Goal: Information Seeking & Learning: Learn about a topic

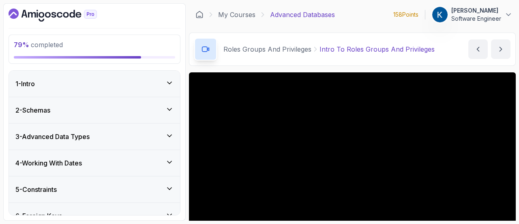
scroll to position [602, 0]
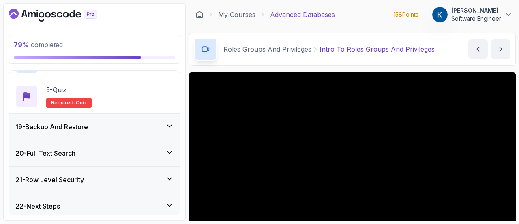
click at [57, 16] on icon "Dashboard" at bounding box center [53, 15] width 88 height 13
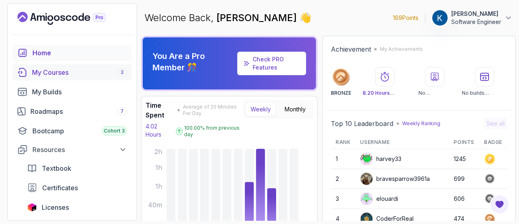
click at [57, 76] on div "My Courses 3" at bounding box center [79, 72] width 95 height 10
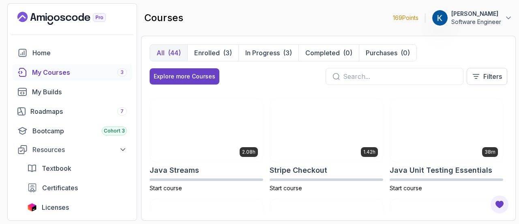
scroll to position [705, 0]
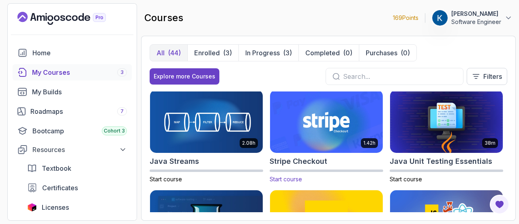
click at [328, 116] on img at bounding box center [326, 121] width 118 height 66
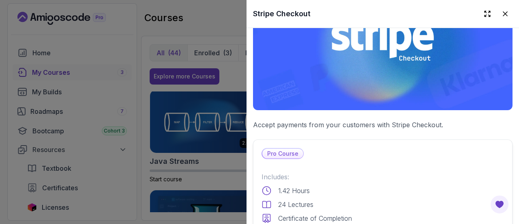
scroll to position [71, 0]
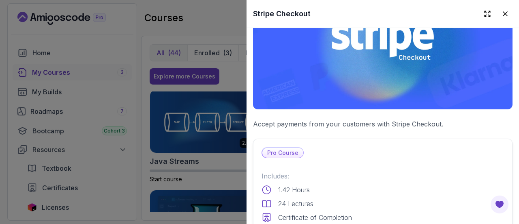
click at [282, 150] on p "Pro Course" at bounding box center [282, 153] width 41 height 10
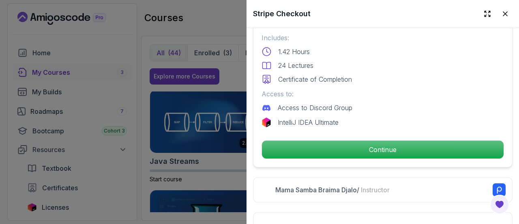
scroll to position [212, 0]
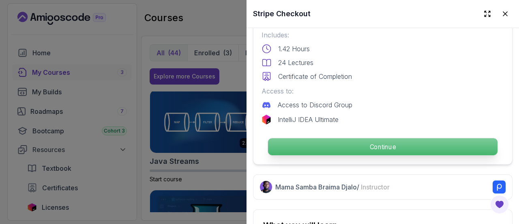
click at [368, 146] on p "Continue" at bounding box center [383, 146] width 230 height 17
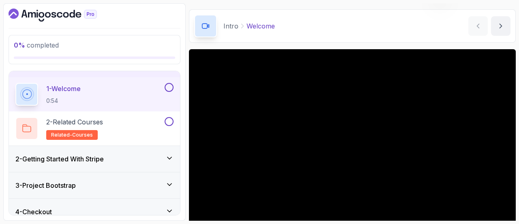
scroll to position [83, 0]
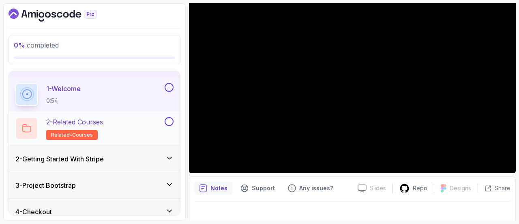
click at [129, 128] on div "2 - Related Courses related-courses" at bounding box center [89, 128] width 148 height 23
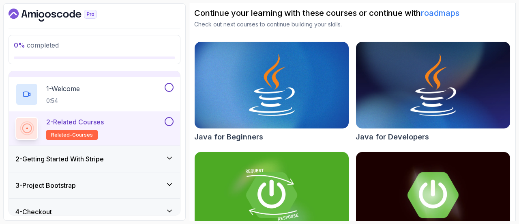
scroll to position [122, 0]
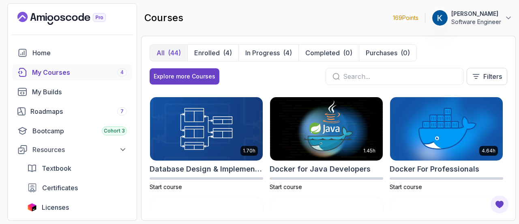
scroll to position [108, 0]
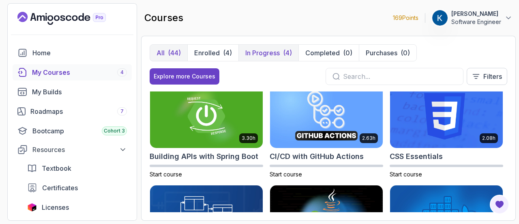
click at [268, 49] on p "In Progress" at bounding box center [262, 53] width 34 height 10
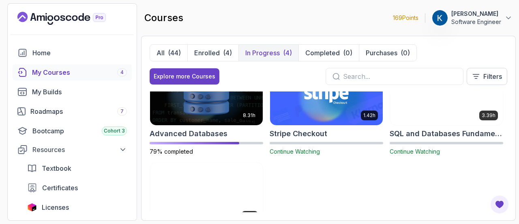
scroll to position [0, 0]
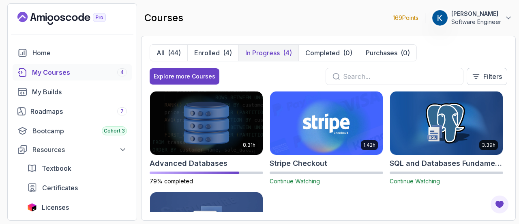
click at [335, 119] on img at bounding box center [326, 123] width 118 height 66
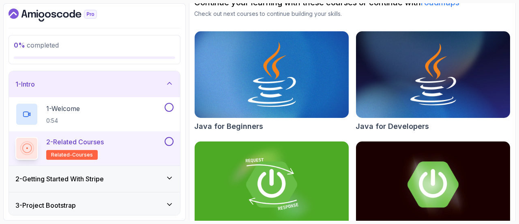
scroll to position [100, 0]
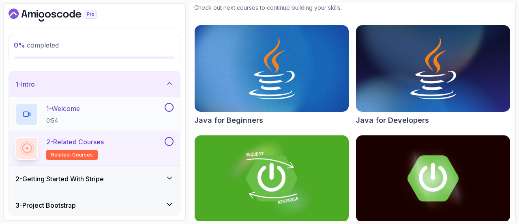
click at [169, 103] on button at bounding box center [169, 107] width 9 height 9
click at [169, 143] on button at bounding box center [169, 141] width 9 height 9
click at [145, 180] on div "2 - Getting Started With Stripe" at bounding box center [94, 179] width 158 height 10
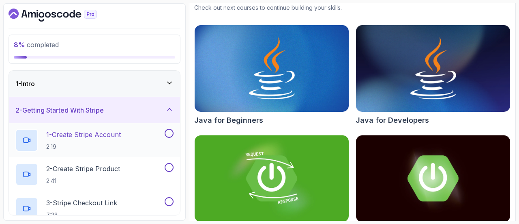
click at [101, 137] on p "1 - Create Stripe Account" at bounding box center [83, 134] width 75 height 10
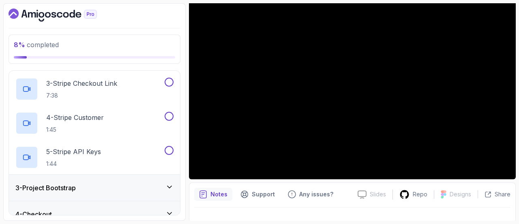
scroll to position [129, 0]
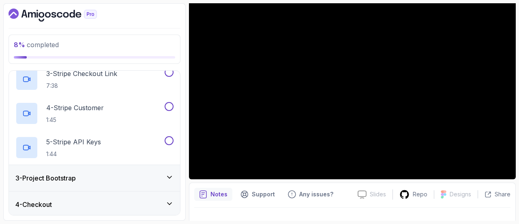
click at [101, 173] on div "3 - Project Bootstrap" at bounding box center [94, 178] width 158 height 10
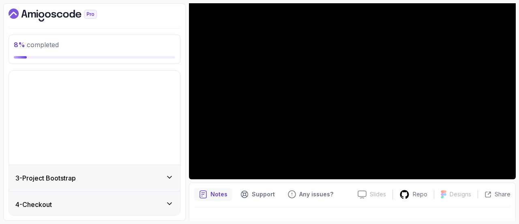
scroll to position [39, 0]
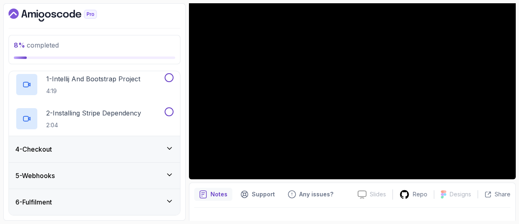
click at [144, 150] on div "4 - Checkout" at bounding box center [94, 149] width 158 height 10
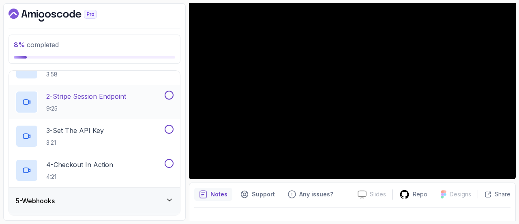
scroll to position [126, 0]
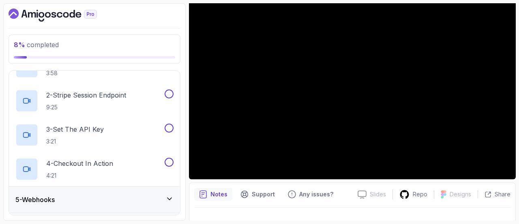
click at [130, 198] on div "5 - Webhooks" at bounding box center [94, 199] width 158 height 10
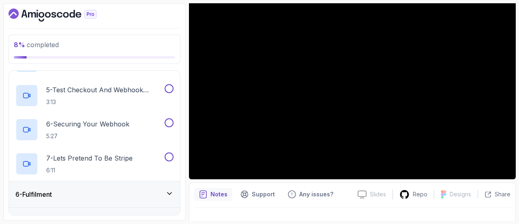
scroll to position [277, 0]
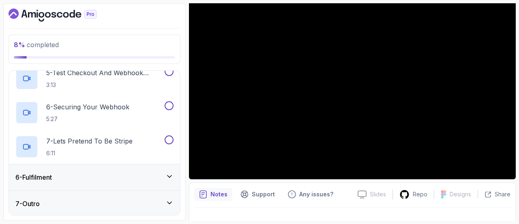
click at [139, 181] on div "6 - Fulfilment" at bounding box center [94, 177] width 158 height 10
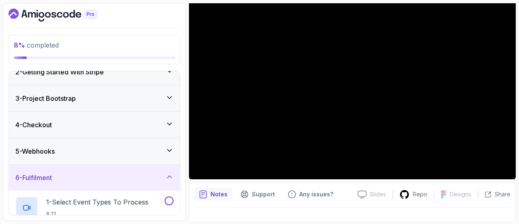
scroll to position [73, 0]
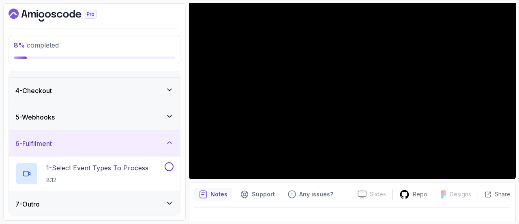
click at [142, 212] on div "7 - Outro" at bounding box center [94, 204] width 171 height 26
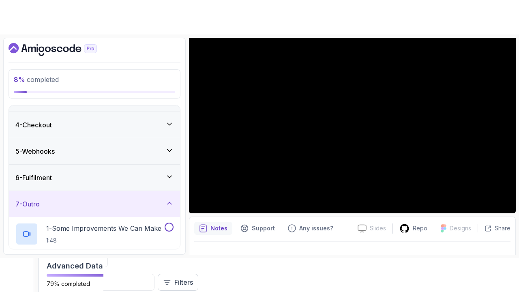
scroll to position [0, 0]
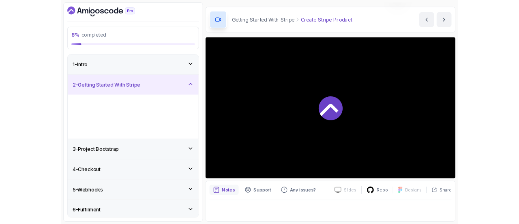
scroll to position [77, 0]
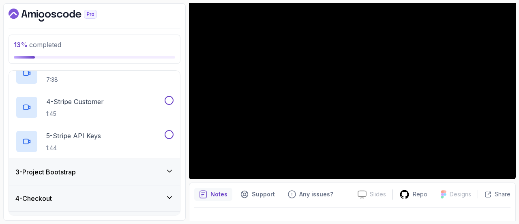
click at [149, 172] on div "3 - Project Bootstrap" at bounding box center [94, 172] width 158 height 10
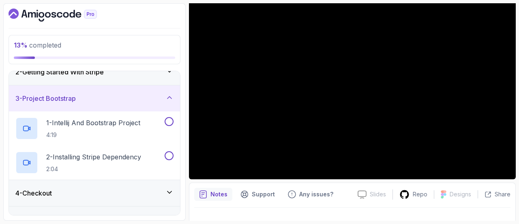
scroll to position [0, 0]
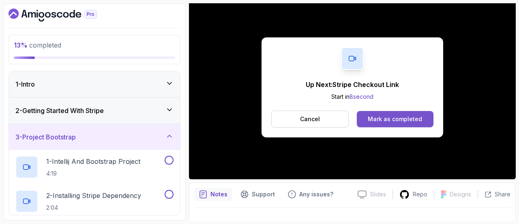
click at [388, 120] on div "Mark as completed" at bounding box center [395, 119] width 54 height 8
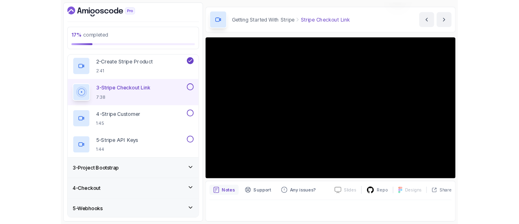
scroll to position [23, 0]
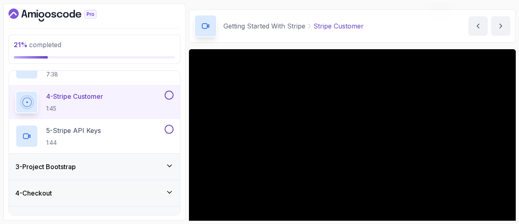
scroll to position [74, 0]
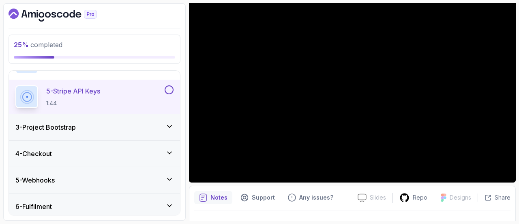
scroll to position [198, 0]
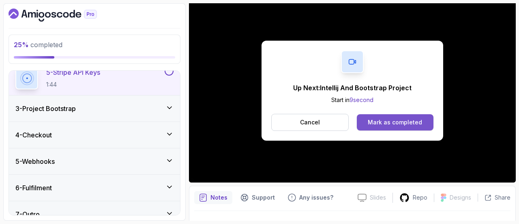
click at [407, 129] on button "Mark as completed" at bounding box center [395, 122] width 77 height 16
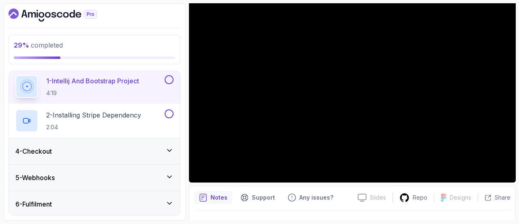
scroll to position [81, 0]
click at [171, 156] on div "4 - Checkout" at bounding box center [94, 151] width 171 height 26
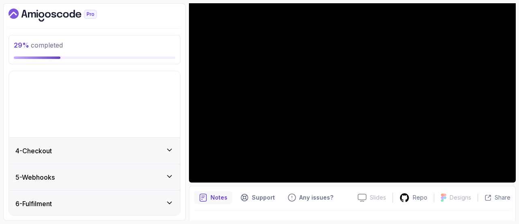
scroll to position [39, 0]
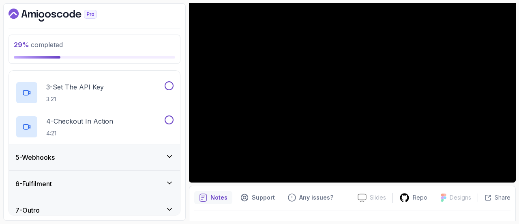
click at [119, 160] on div "5 - Webhooks" at bounding box center [94, 157] width 158 height 10
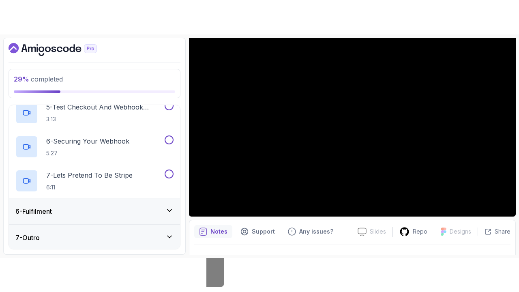
scroll to position [0, 0]
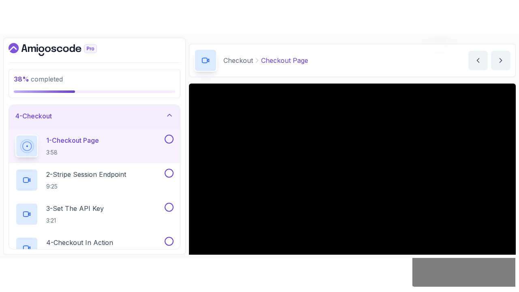
scroll to position [92, 0]
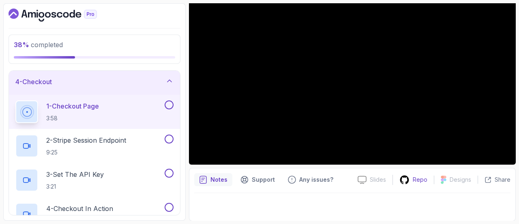
click at [415, 181] on p "Repo" at bounding box center [420, 179] width 15 height 8
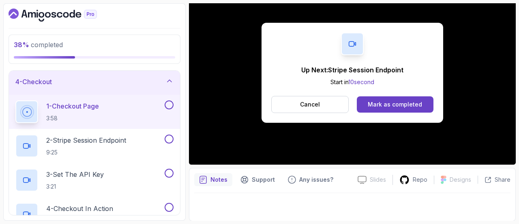
drag, startPoint x: 503, startPoint y: 164, endPoint x: 505, endPoint y: 154, distance: 10.2
click at [505, 154] on div "Up Next: Stripe Session Endpoint Start in 10 second Cancel Mark as completed" at bounding box center [352, 73] width 327 height 184
click at [397, 108] on button "Mark as completed" at bounding box center [395, 104] width 77 height 16
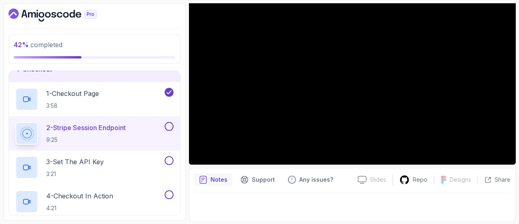
scroll to position [23, 0]
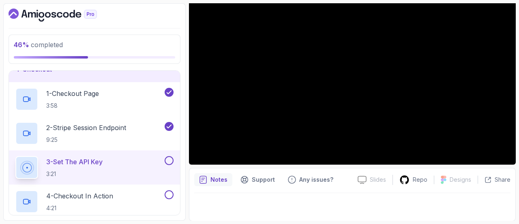
scroll to position [134, 0]
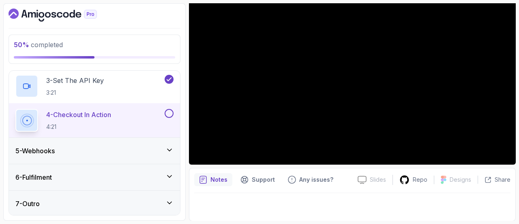
click at [109, 153] on div "5 - Webhooks" at bounding box center [94, 151] width 158 height 10
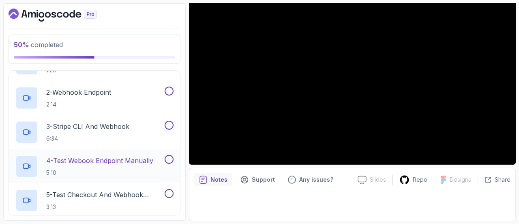
scroll to position [74, 0]
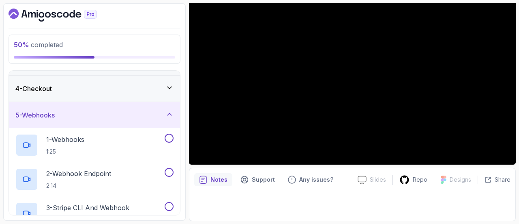
click at [108, 118] on div "5 - Webhooks" at bounding box center [94, 115] width 158 height 10
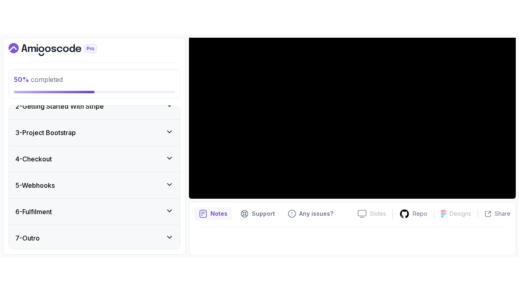
scroll to position [23, 0]
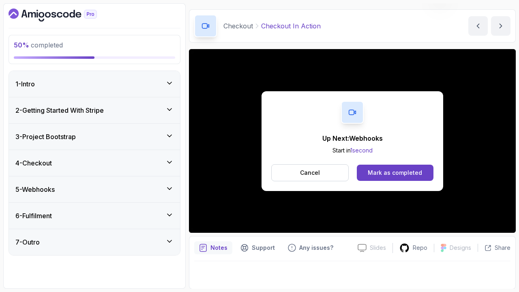
scroll to position [92, 0]
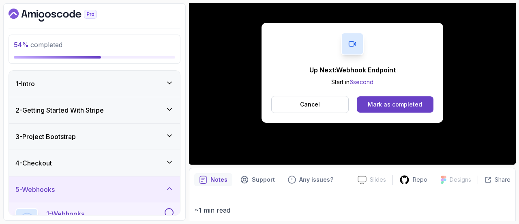
click at [326, 104] on button "Cancel" at bounding box center [309, 104] width 77 height 17
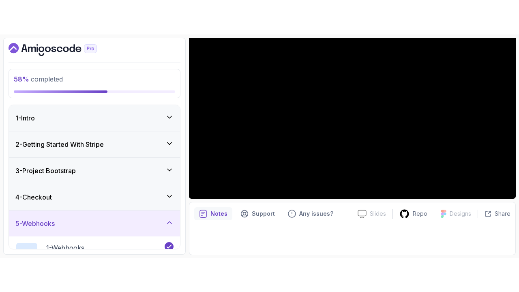
scroll to position [23, 0]
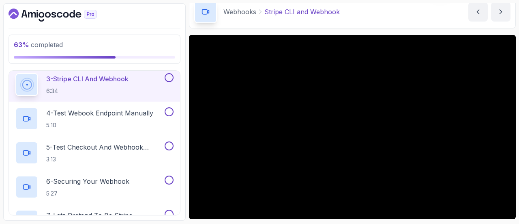
scroll to position [41, 0]
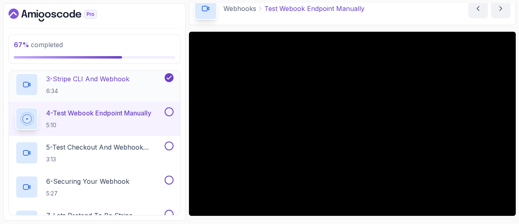
click at [113, 85] on h2 "3 - Stripe CLI and Webhook 6:34" at bounding box center [87, 84] width 83 height 21
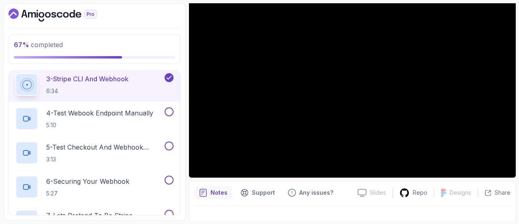
scroll to position [81, 0]
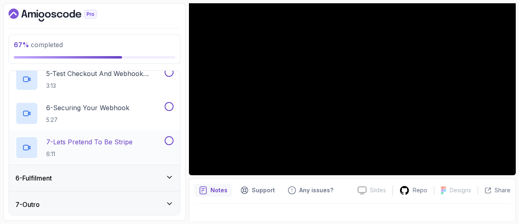
scroll to position [277, 0]
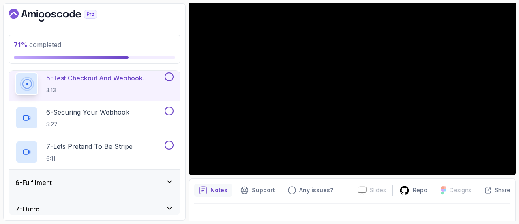
scroll to position [23, 0]
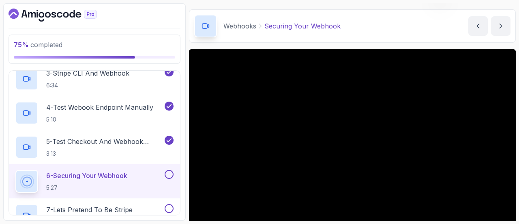
scroll to position [81, 0]
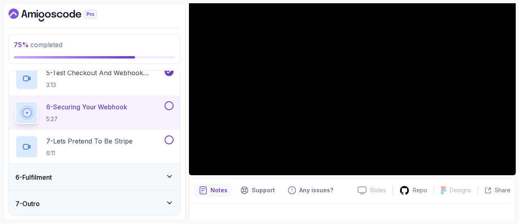
click at [130, 181] on div "6 - Fulfilment" at bounding box center [94, 177] width 171 height 26
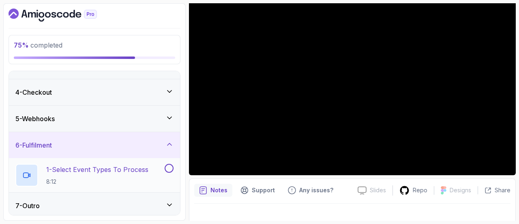
scroll to position [73, 0]
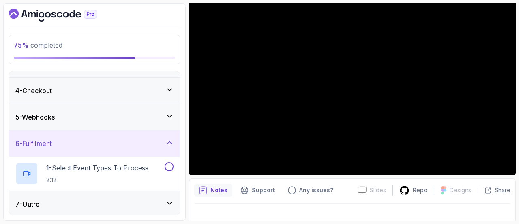
click at [136, 204] on div "7 - Outro" at bounding box center [94, 204] width 158 height 10
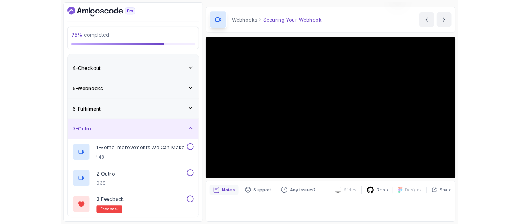
scroll to position [23, 0]
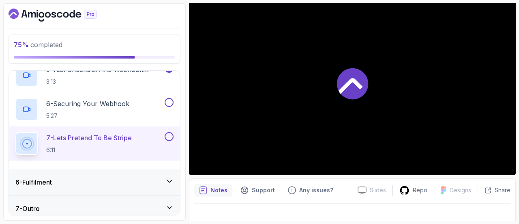
scroll to position [277, 0]
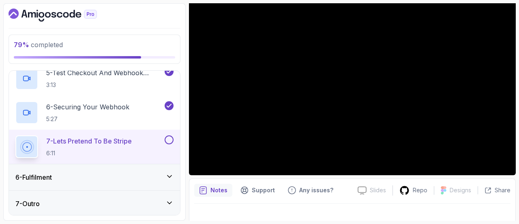
click at [118, 180] on div "6 - Fulfilment" at bounding box center [94, 177] width 158 height 10
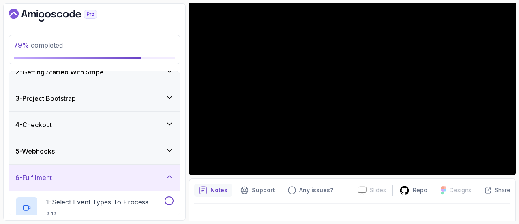
scroll to position [73, 0]
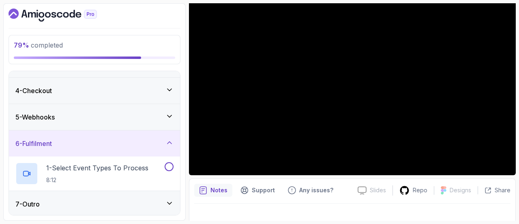
click at [137, 203] on div "7 - Outro" at bounding box center [94, 204] width 158 height 10
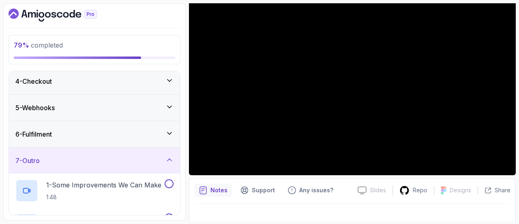
scroll to position [60, 0]
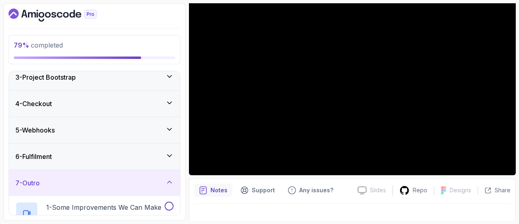
click at [135, 133] on div "5 - Webhooks" at bounding box center [94, 130] width 171 height 26
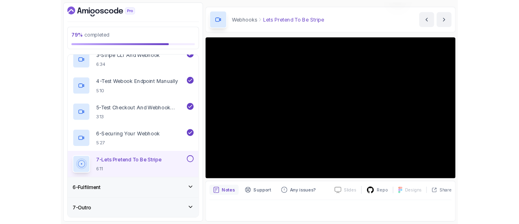
scroll to position [23, 0]
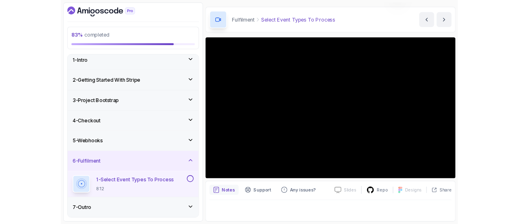
scroll to position [23, 0]
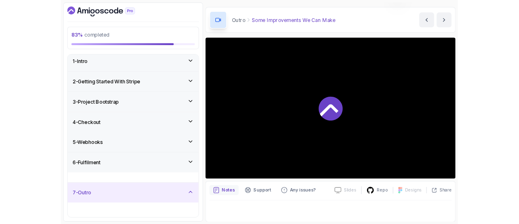
scroll to position [81, 0]
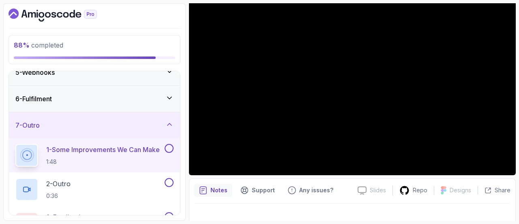
click at [104, 96] on div "6 - Fulfilment" at bounding box center [94, 99] width 158 height 10
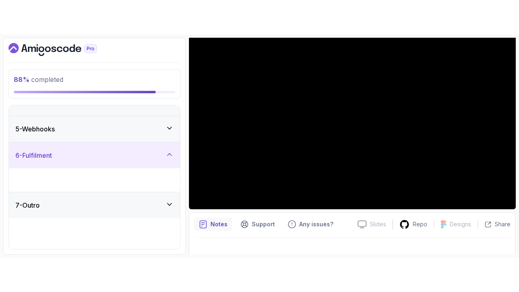
scroll to position [73, 0]
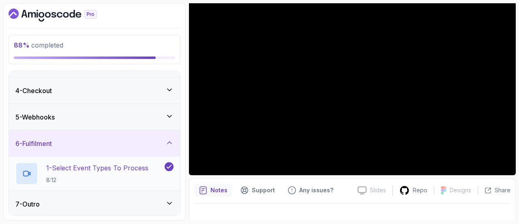
click at [108, 176] on p "8:12" at bounding box center [97, 180] width 102 height 8
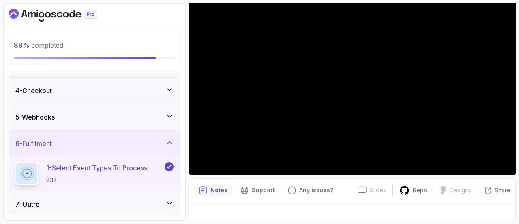
scroll to position [23, 0]
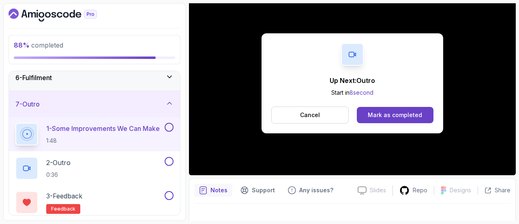
scroll to position [139, 0]
click at [393, 112] on div "Mark as completed" at bounding box center [395, 115] width 54 height 8
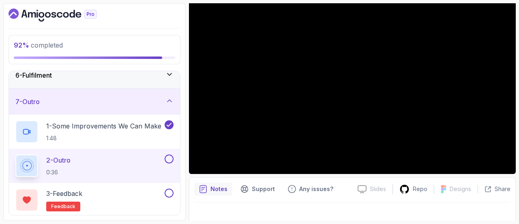
scroll to position [92, 0]
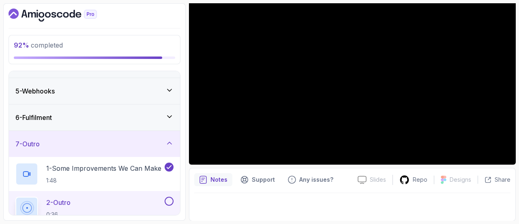
click at [169, 112] on icon at bounding box center [170, 116] width 8 height 8
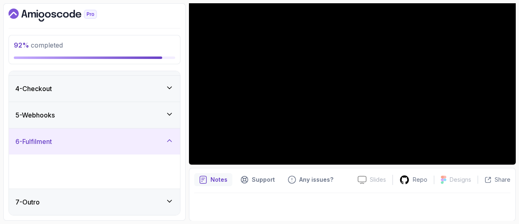
scroll to position [73, 0]
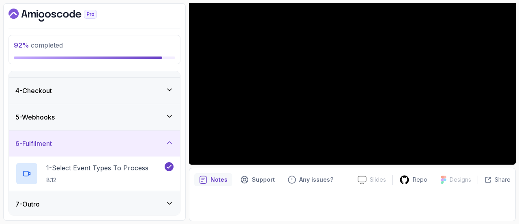
click at [169, 112] on icon at bounding box center [170, 116] width 8 height 8
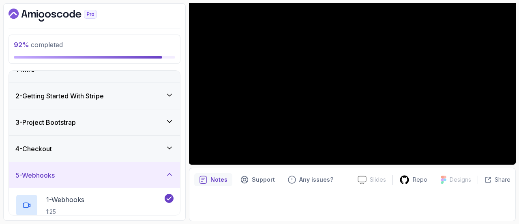
scroll to position [0, 0]
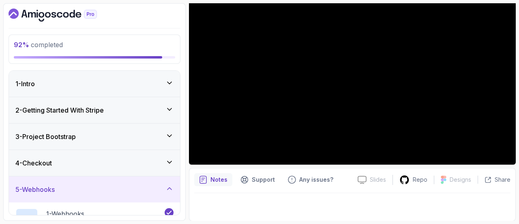
click at [159, 152] on div "4 - Checkout" at bounding box center [94, 163] width 171 height 26
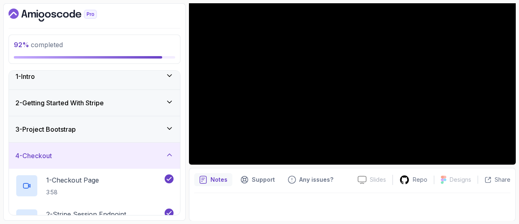
scroll to position [6, 0]
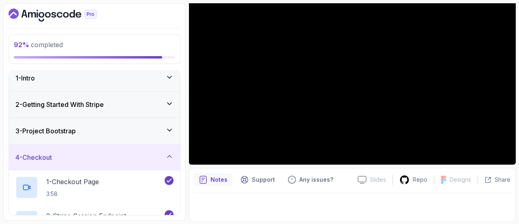
click at [145, 132] on div "3 - Project Bootstrap" at bounding box center [94, 131] width 158 height 10
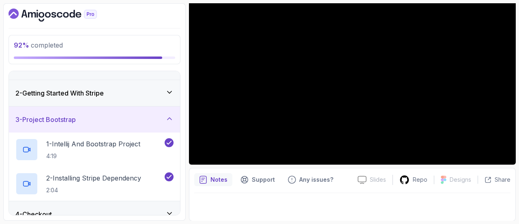
scroll to position [0, 0]
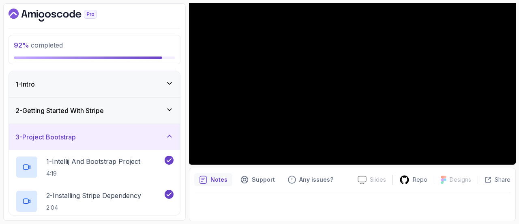
click at [148, 107] on div "2 - Getting Started With Stripe" at bounding box center [94, 110] width 158 height 10
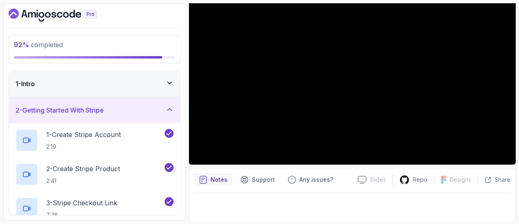
click at [152, 75] on div "1 - Intro" at bounding box center [94, 84] width 171 height 26
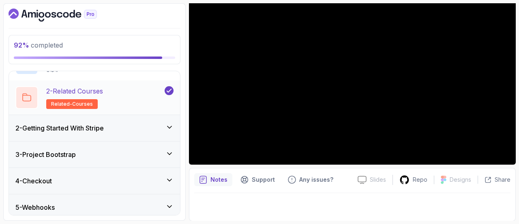
scroll to position [107, 0]
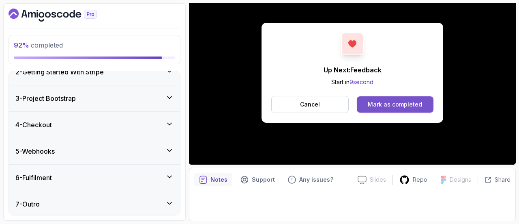
click at [398, 102] on div "Mark as completed" at bounding box center [395, 104] width 54 height 8
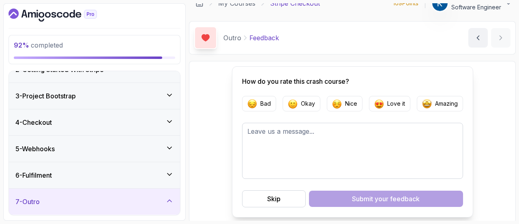
scroll to position [39, 0]
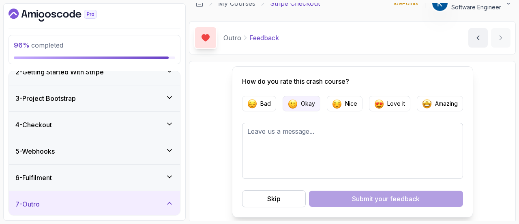
click at [297, 105] on img "button" at bounding box center [293, 104] width 10 height 10
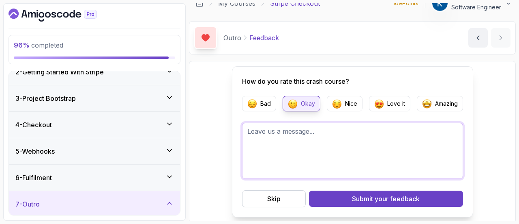
click at [302, 150] on textarea at bounding box center [352, 151] width 221 height 56
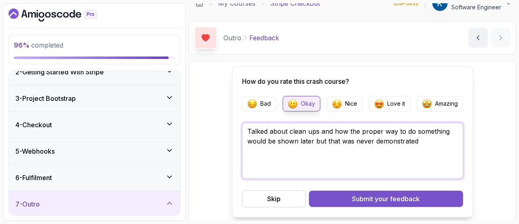
type textarea "Talked about clean ups and how the proper way to do something would be shown la…"
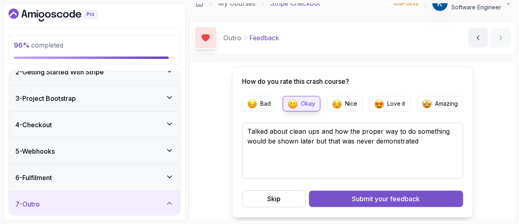
click at [354, 197] on div "Submit your feedback" at bounding box center [386, 199] width 68 height 10
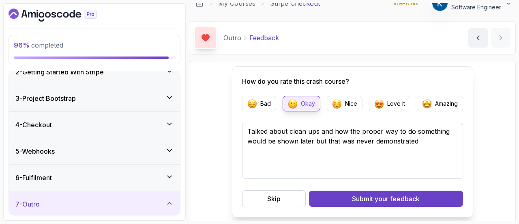
scroll to position [0, 0]
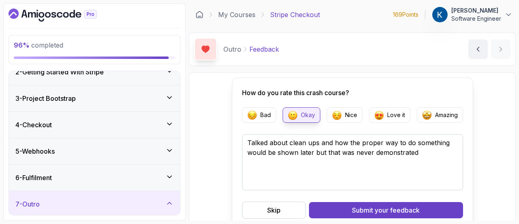
click at [40, 22] on div "96 % completed 1 - Intro 2 - Getting Started With Stripe 3 - Project Bootstrap …" at bounding box center [94, 111] width 183 height 217
click at [285, 210] on button "Skip" at bounding box center [274, 209] width 64 height 17
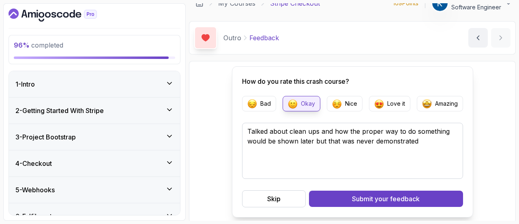
click at [43, 12] on icon "Dashboard" at bounding box center [53, 15] width 88 height 13
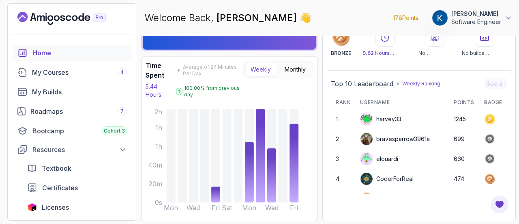
scroll to position [61, 0]
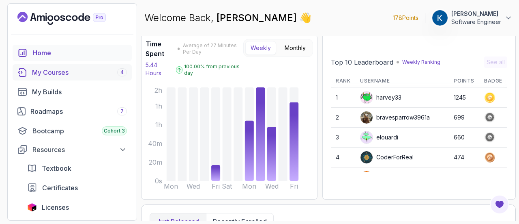
click at [78, 73] on div "My Courses 4" at bounding box center [79, 72] width 95 height 10
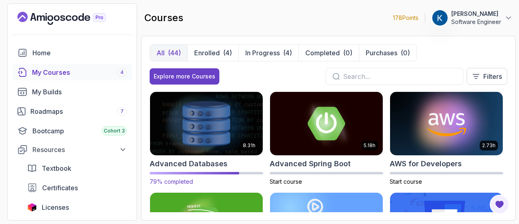
click at [238, 119] on img at bounding box center [206, 123] width 118 height 66
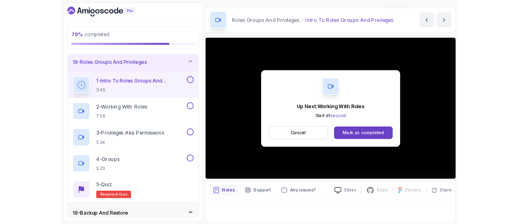
scroll to position [61, 0]
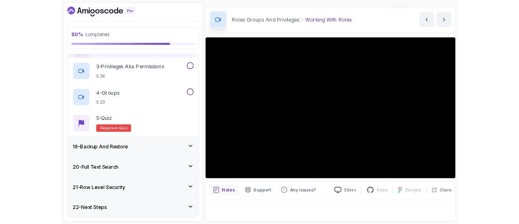
scroll to position [23, 0]
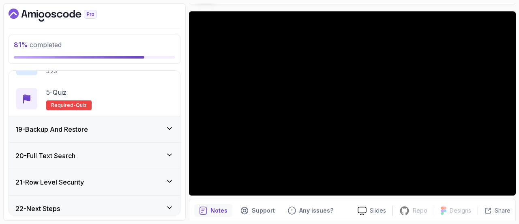
scroll to position [602, 0]
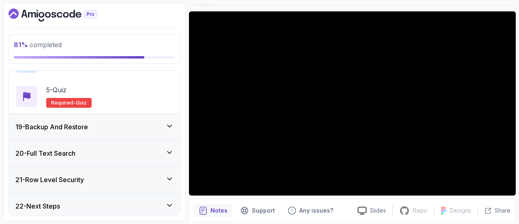
click at [82, 122] on h3 "19 - Backup And Restore" at bounding box center [51, 127] width 73 height 10
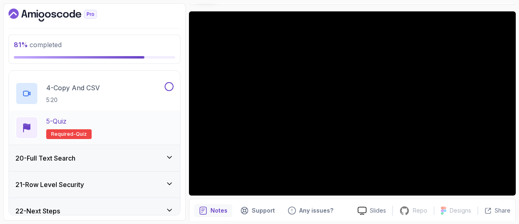
scroll to position [598, 0]
click at [156, 146] on div "20 - Full Text Search" at bounding box center [94, 157] width 171 height 26
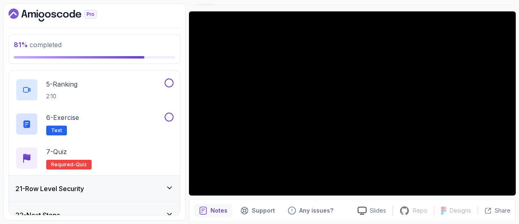
scroll to position [670, 0]
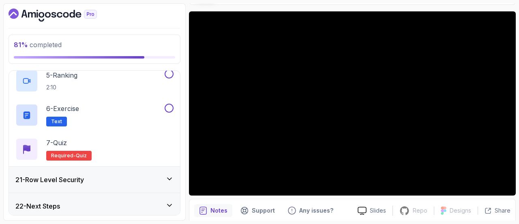
click at [151, 178] on div "21 - Row Level Security" at bounding box center [94, 179] width 158 height 10
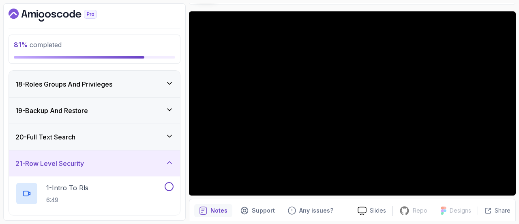
scroll to position [436, 0]
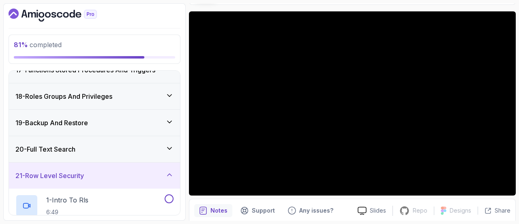
click at [145, 95] on div "18 - Roles Groups And Privileges" at bounding box center [94, 96] width 158 height 10
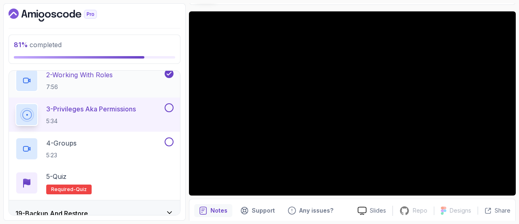
scroll to position [516, 0]
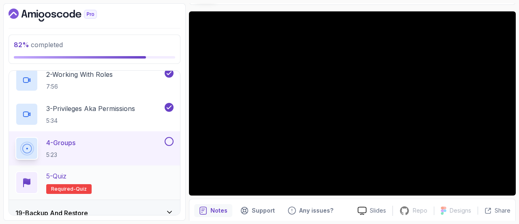
click at [106, 176] on div "5 - Quiz Required- quiz" at bounding box center [94, 182] width 158 height 23
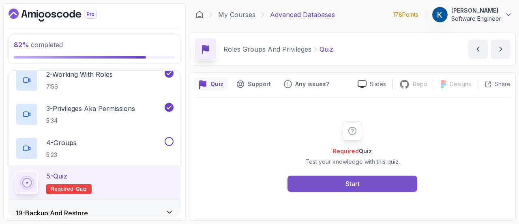
click at [310, 184] on button "Start" at bounding box center [353, 183] width 130 height 16
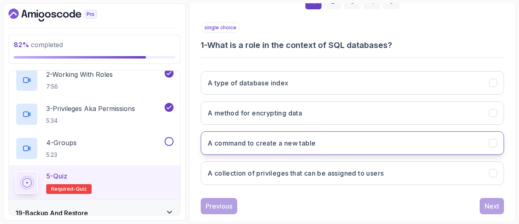
scroll to position [135, 0]
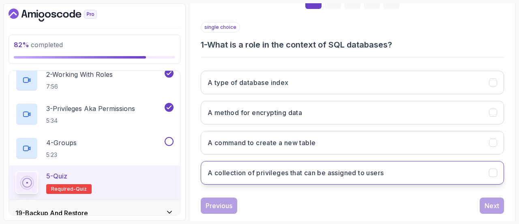
click at [417, 174] on button "A collection of privileges that can be assigned to users" at bounding box center [352, 173] width 303 height 24
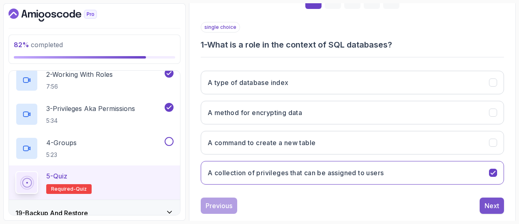
click at [491, 206] on div "Next" at bounding box center [492, 205] width 15 height 10
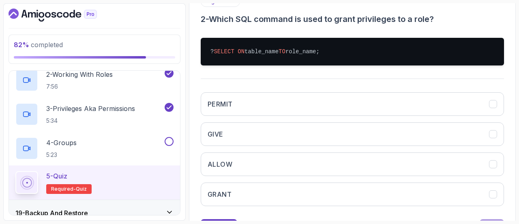
scroll to position [162, 0]
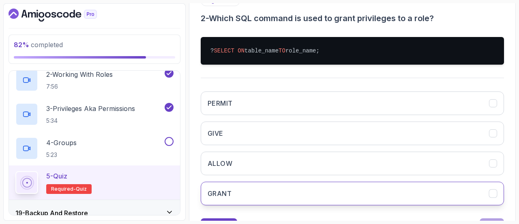
click at [271, 192] on button "GRANT" at bounding box center [352, 193] width 303 height 24
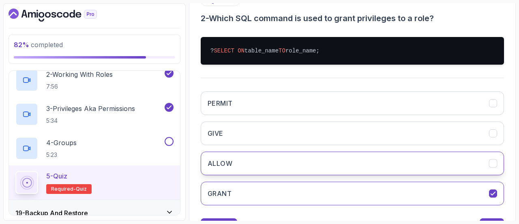
scroll to position [197, 0]
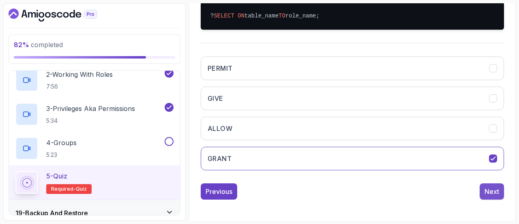
click at [490, 183] on button "Next" at bounding box center [492, 191] width 24 height 16
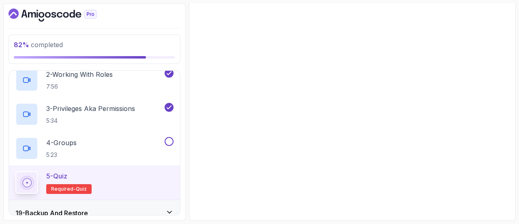
scroll to position [161, 0]
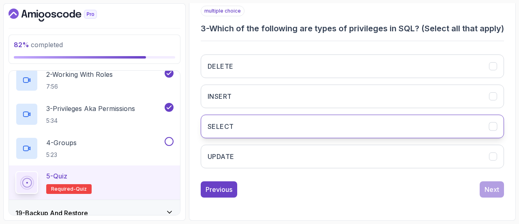
click at [271, 124] on button "SELECT" at bounding box center [352, 126] width 303 height 24
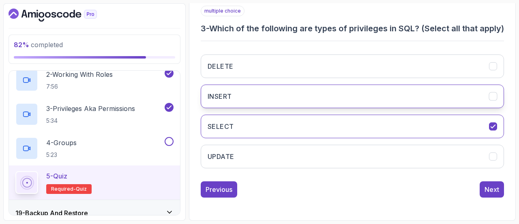
click at [295, 90] on button "INSERT" at bounding box center [352, 96] width 303 height 24
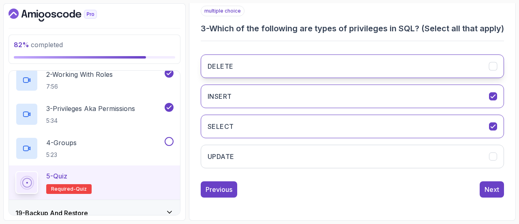
click at [310, 67] on button "DELETE" at bounding box center [352, 66] width 303 height 24
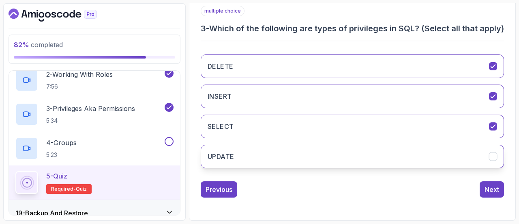
click at [303, 157] on button "UPDATE" at bounding box center [352, 156] width 303 height 24
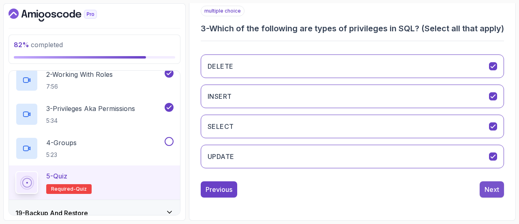
click at [486, 187] on div "Next" at bounding box center [492, 189] width 15 height 10
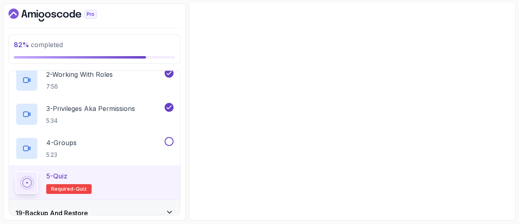
scroll to position [150, 0]
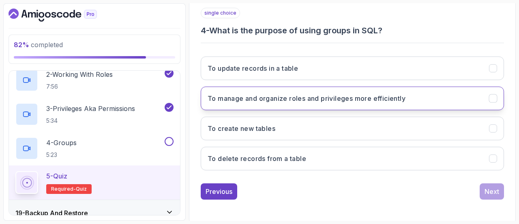
click at [320, 106] on button "To manage and organize roles and privileges more efficiently" at bounding box center [352, 98] width 303 height 24
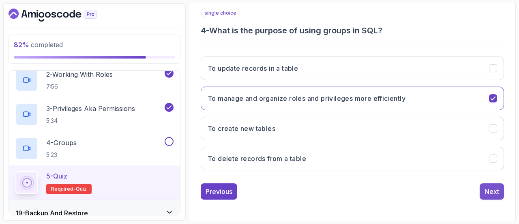
click at [489, 188] on div "Next" at bounding box center [492, 191] width 15 height 10
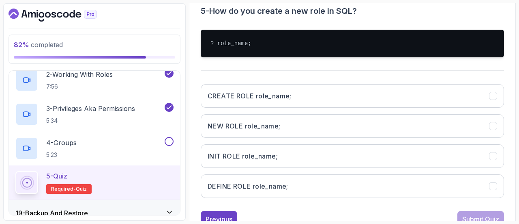
scroll to position [183, 0]
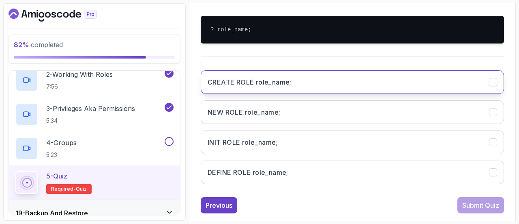
click at [335, 86] on button "CREATE ROLE role_name;" at bounding box center [352, 82] width 303 height 24
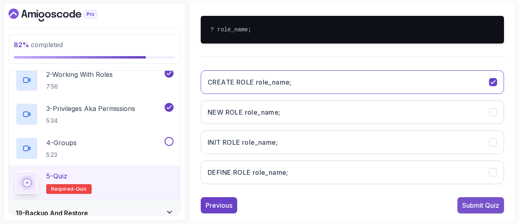
click at [480, 201] on div "Submit Quiz" at bounding box center [480, 205] width 37 height 10
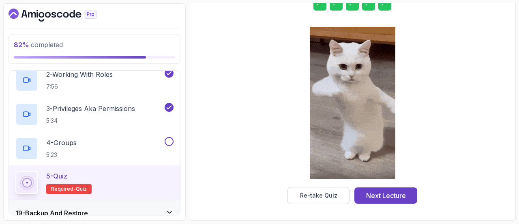
scroll to position [164, 0]
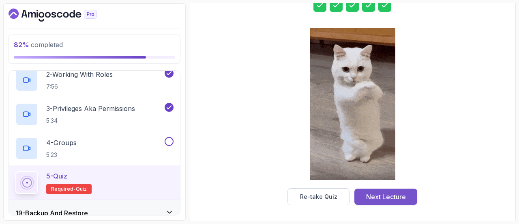
click at [396, 198] on div "Next Lecture" at bounding box center [386, 196] width 40 height 10
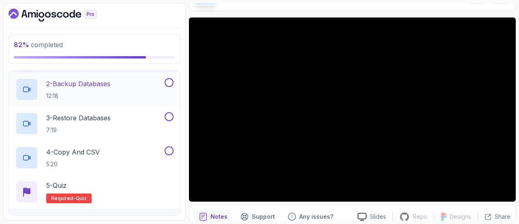
scroll to position [602, 0]
